Goal: Obtain resource: Download file/media

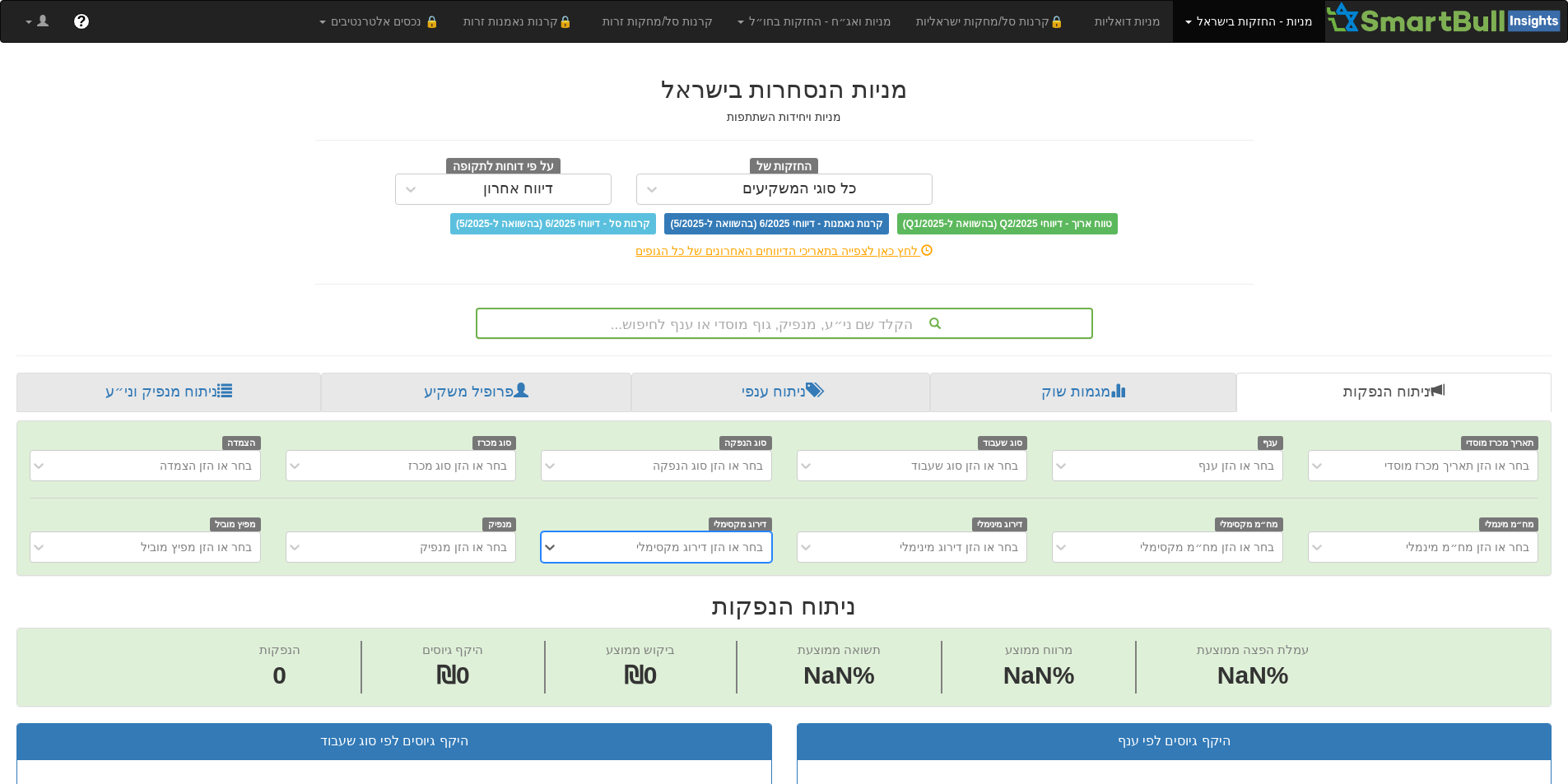
scroll to position [0, 13]
click at [921, 314] on div "הקלד שם ני״ע, מנפיק, גוף מוסדי או ענף לחיפוש..." at bounding box center [784, 323] width 614 height 28
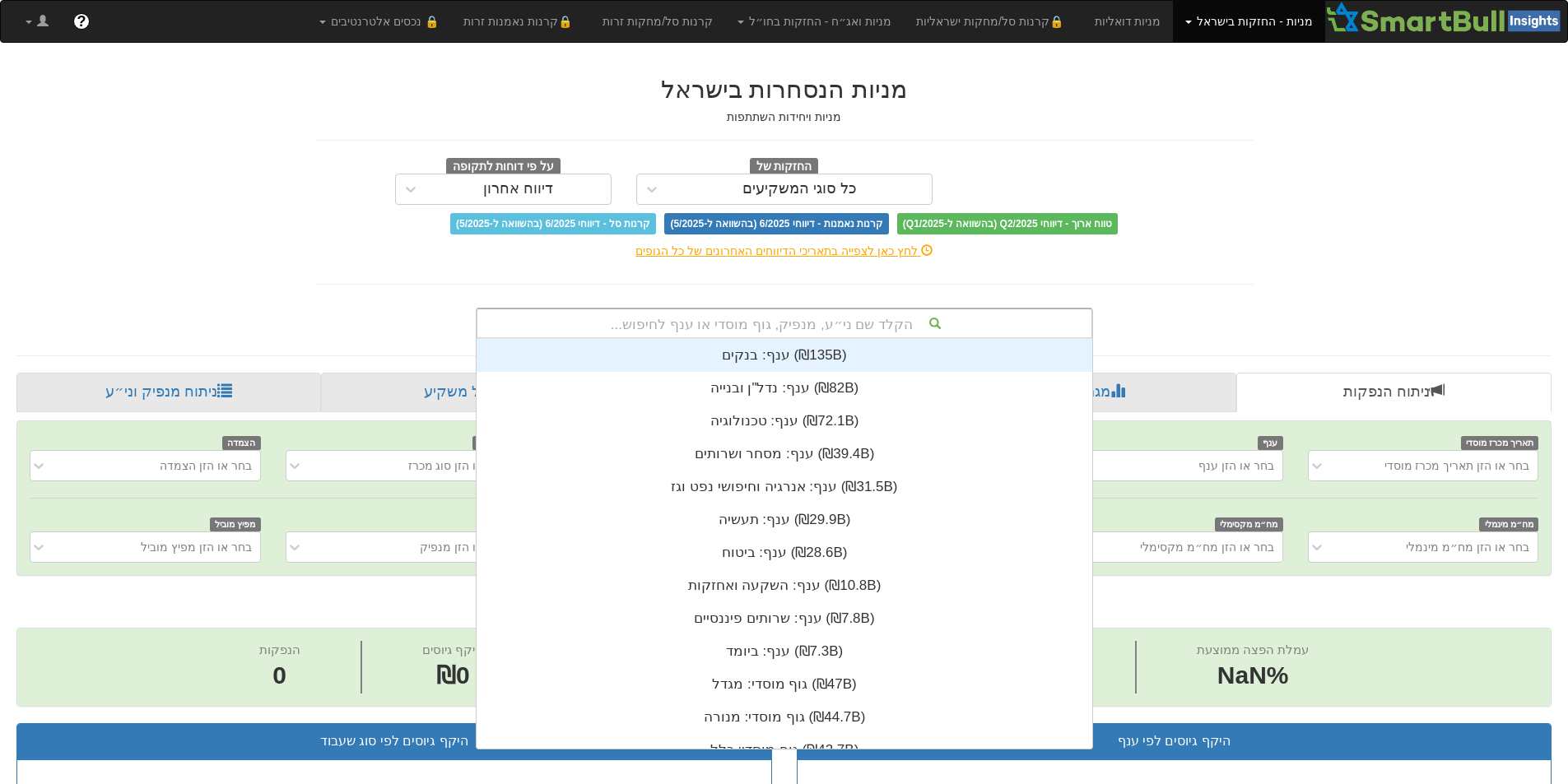
scroll to position [410, 0]
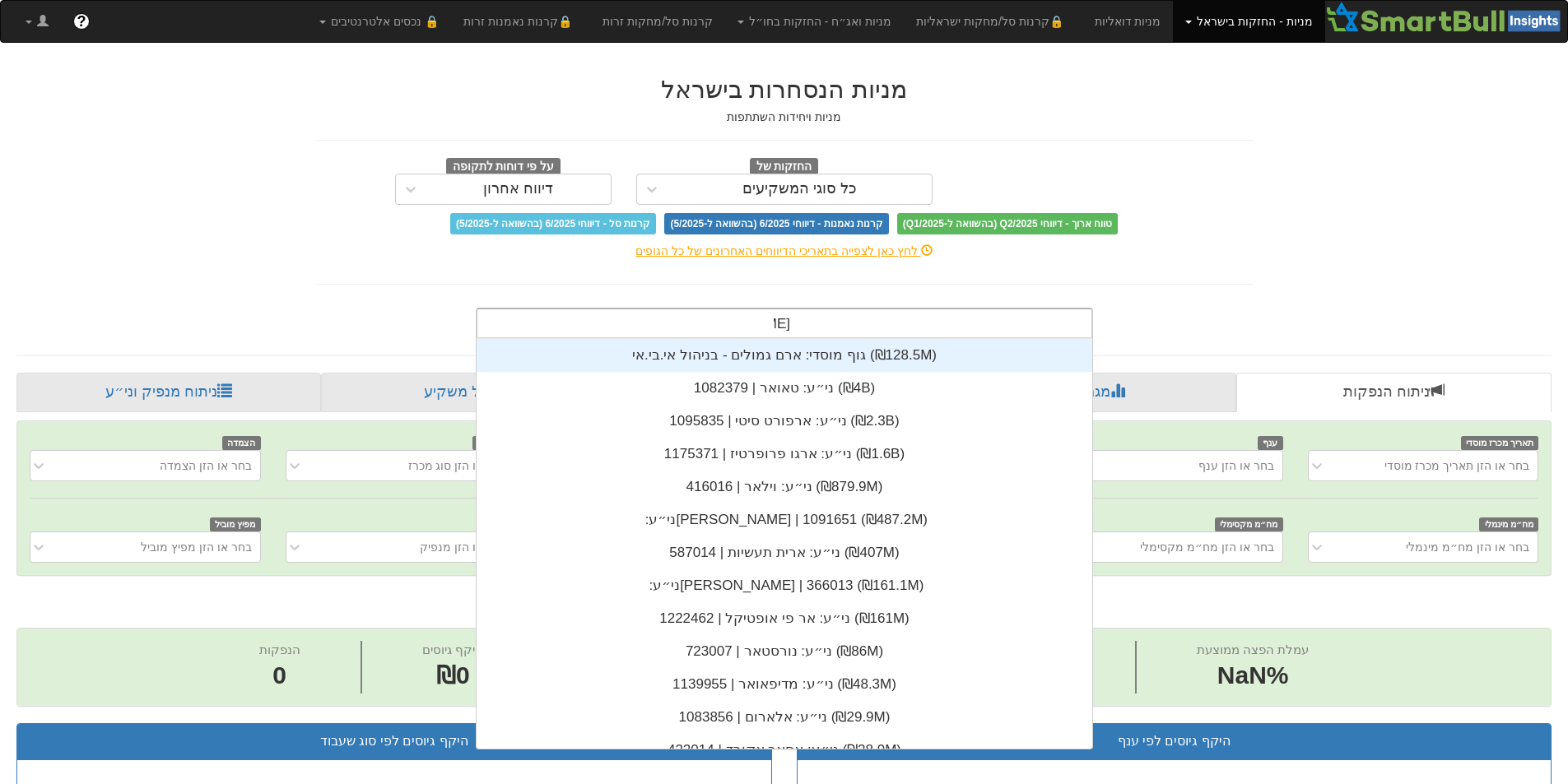
type input "[PERSON_NAME]"
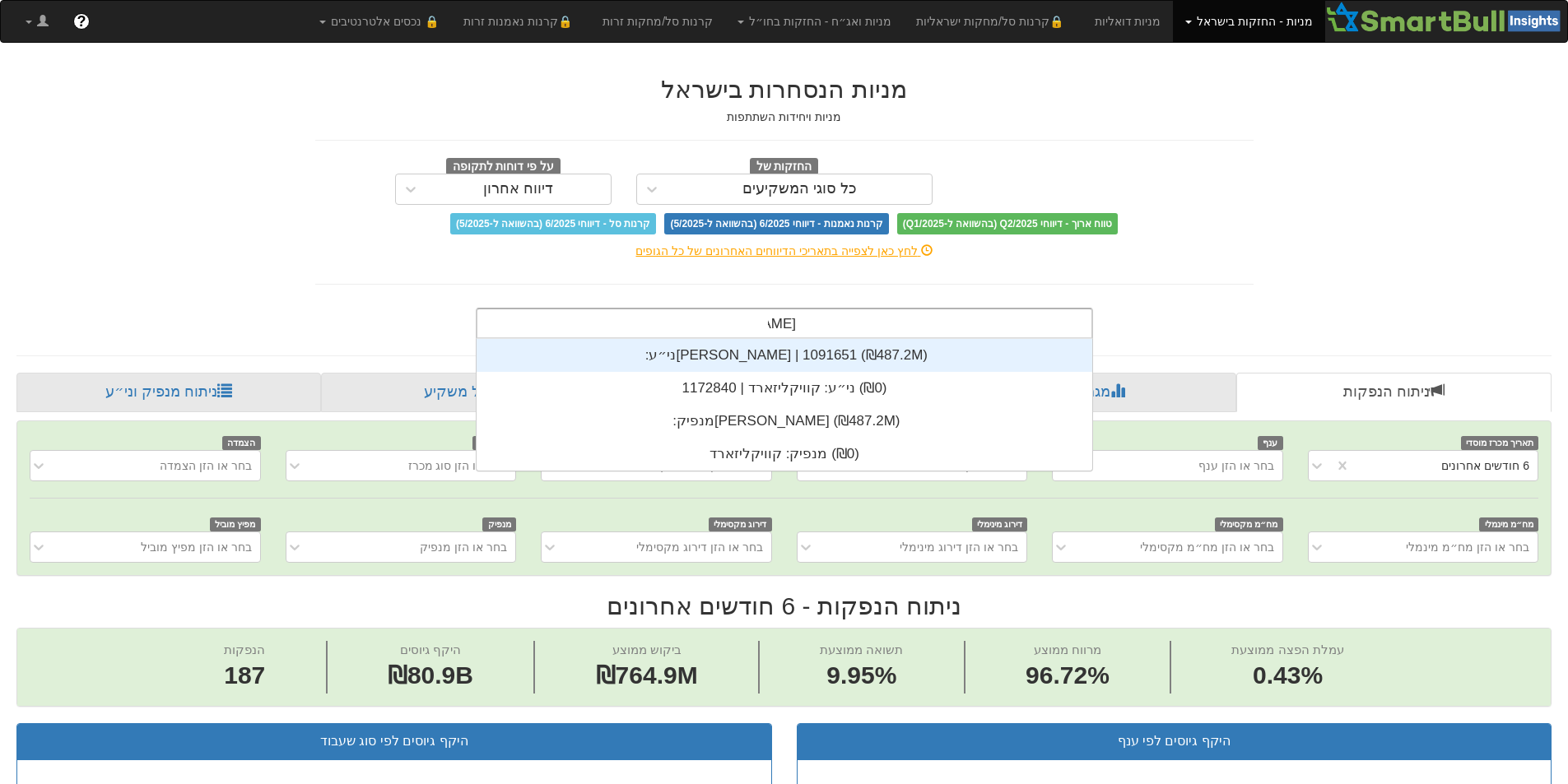
scroll to position [0, 0]
click at [829, 353] on div "ני״ע: ‏[PERSON_NAME] | 1091651 ‎(₪487.2M)‎" at bounding box center [784, 355] width 615 height 33
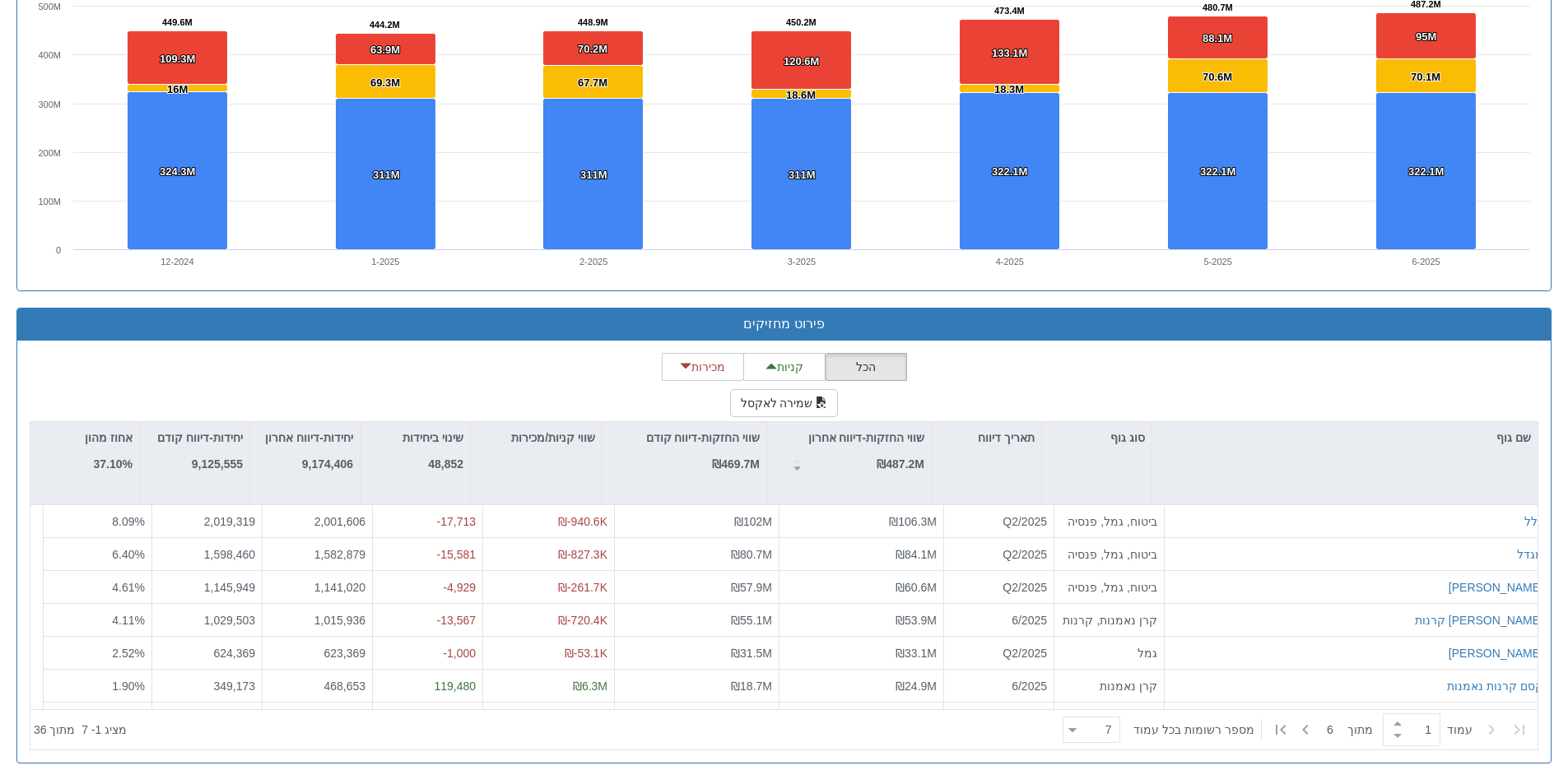
scroll to position [410, 0]
click at [818, 401] on span "button" at bounding box center [821, 402] width 12 height 12
